Goal: Find specific page/section: Find specific page/section

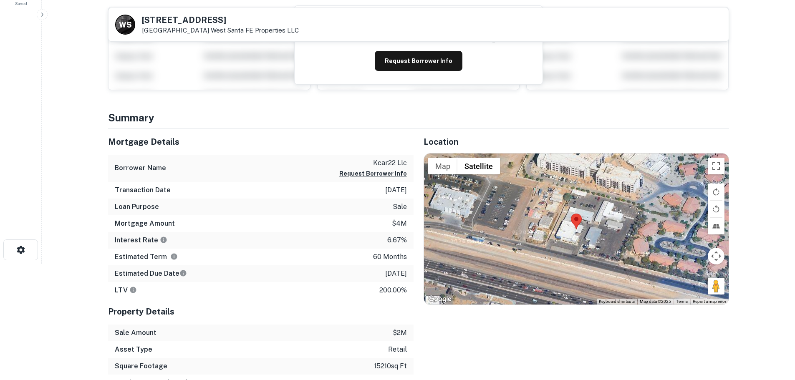
scroll to position [167, 0]
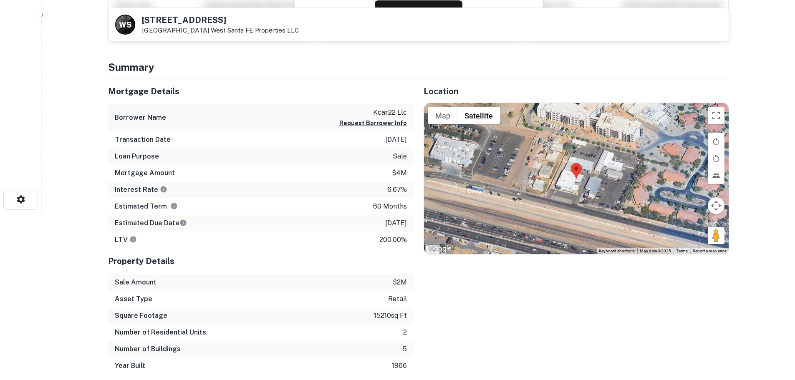
click at [483, 291] on div "Location ← Move left → Move right ↑ Move up ↓ Move down + Zoom in - Zoom out Ho…" at bounding box center [572, 226] width 316 height 296
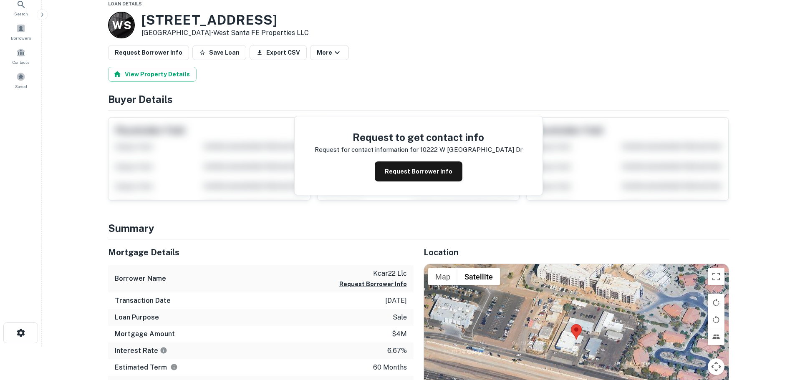
scroll to position [0, 0]
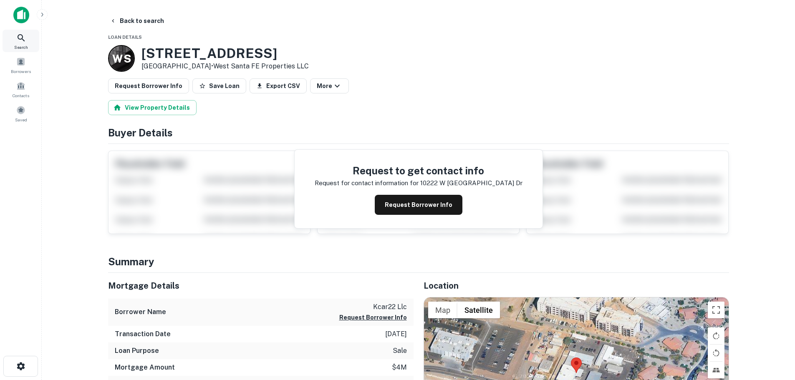
click at [22, 39] on icon at bounding box center [21, 38] width 10 height 10
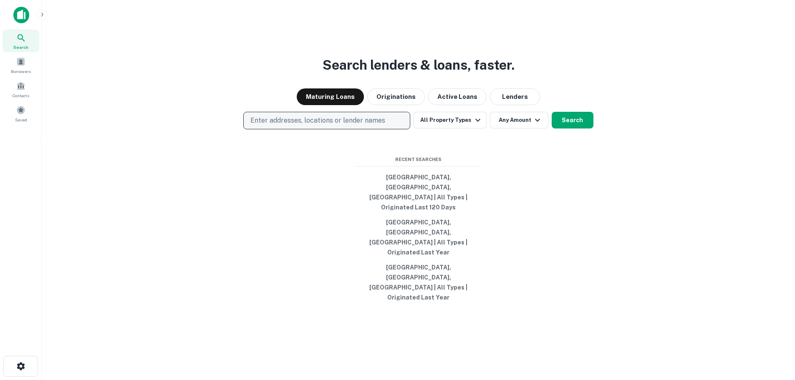
click at [291, 126] on p "Enter addresses, locations or lender names" at bounding box center [317, 121] width 135 height 10
type input "**********"
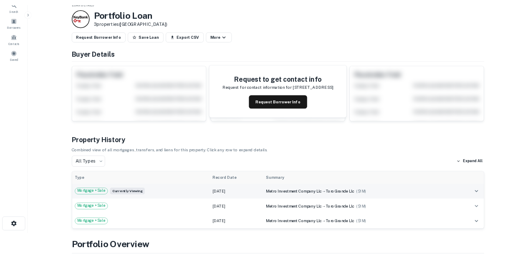
scroll to position [83, 0]
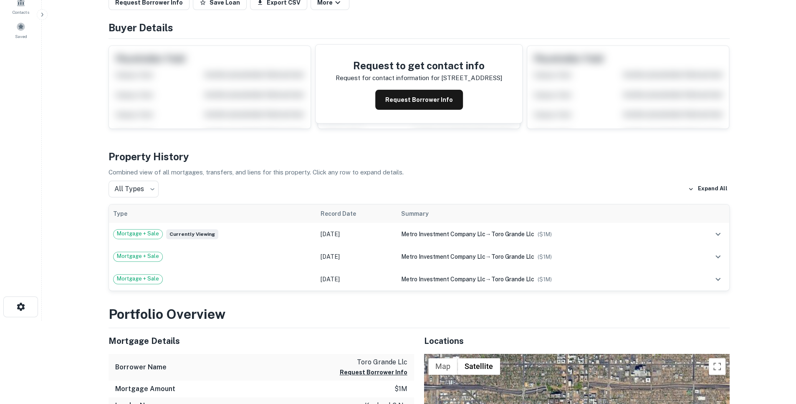
drag, startPoint x: 332, startPoint y: 212, endPoint x: 384, endPoint y: 40, distance: 180.1
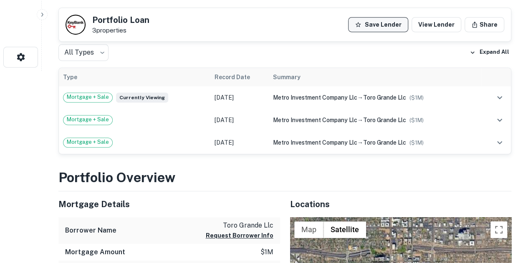
scroll to position [167, 0]
